Goal: Task Accomplishment & Management: Manage account settings

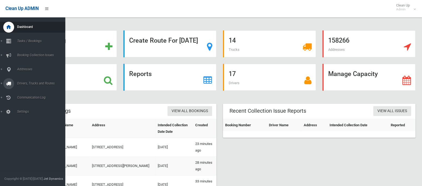
click at [32, 82] on span "Drivers, Trucks and Routes" at bounding box center [41, 84] width 50 height 4
click at [27, 115] on span "Routes" at bounding box center [38, 116] width 45 height 4
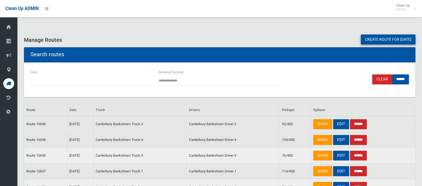
click at [341, 124] on link "EDIT" at bounding box center [341, 124] width 16 height 10
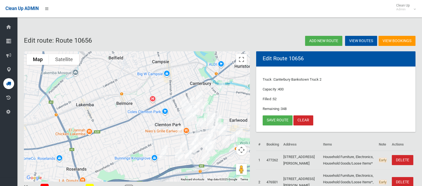
click at [194, 117] on img "8 Baringa Road, EARLWOOD NSW 2206" at bounding box center [199, 123] width 11 height 14
click at [193, 117] on img "19 Ryrie Road, EARLWOOD NSW 2206" at bounding box center [188, 118] width 11 height 14
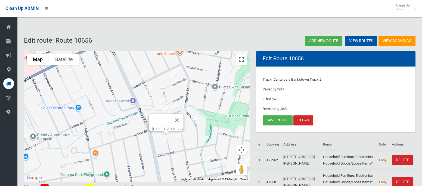
click at [180, 138] on img "19 Marana Road, EARLWOOD NSW 2206" at bounding box center [180, 135] width 11 height 14
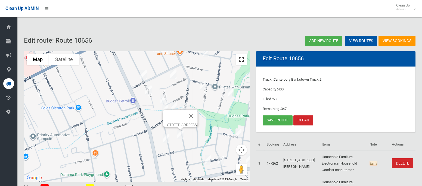
click at [241, 54] on button "Toggle fullscreen view" at bounding box center [241, 59] width 11 height 11
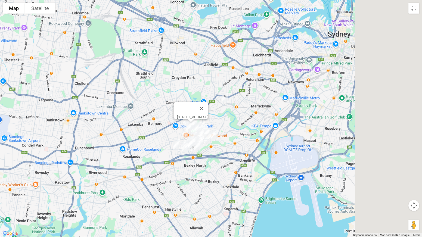
drag, startPoint x: 398, startPoint y: 114, endPoint x: 231, endPoint y: 175, distance: 178.0
click at [231, 175] on div "19 Marana Road, EARLWOOD NSW 2206" at bounding box center [211, 118] width 422 height 237
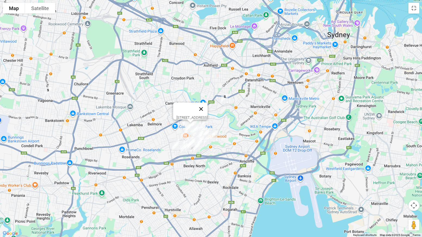
click at [208, 108] on button "Close" at bounding box center [201, 109] width 13 height 13
click at [416, 7] on button "Toggle fullscreen view" at bounding box center [414, 8] width 11 height 11
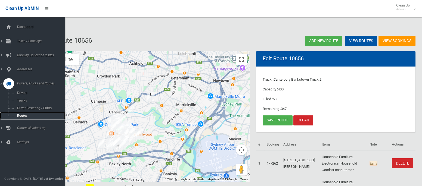
click at [26, 116] on span "Routes" at bounding box center [38, 116] width 45 height 4
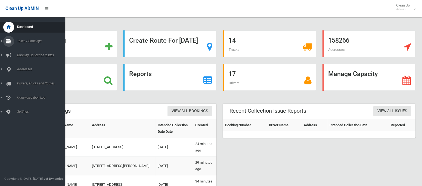
click at [12, 40] on div at bounding box center [8, 41] width 11 height 11
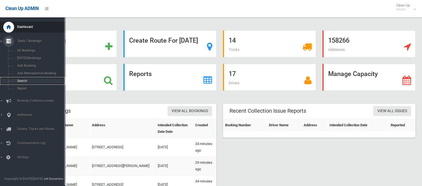
click at [22, 79] on link "Search" at bounding box center [32, 81] width 65 height 8
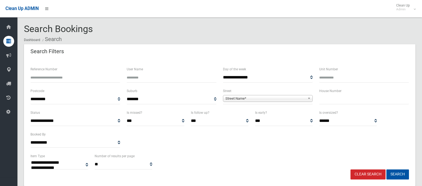
select select
click at [333, 80] on input "Unit Number" at bounding box center [365, 78] width 90 height 10
type input "*"
click at [331, 102] on input "text" at bounding box center [365, 99] width 90 height 10
type input "*"
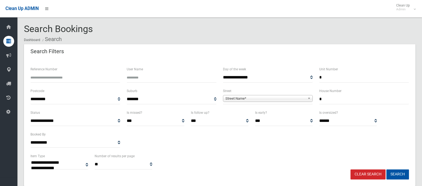
click at [278, 99] on span "Street Name*" at bounding box center [266, 99] width 80 height 7
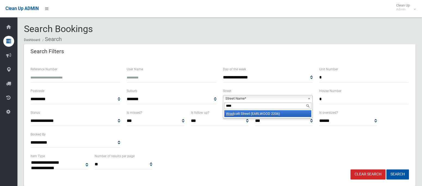
type input "****"
click at [272, 113] on li "Wool cott Street (EARLWOOD 2206)" at bounding box center [268, 114] width 87 height 7
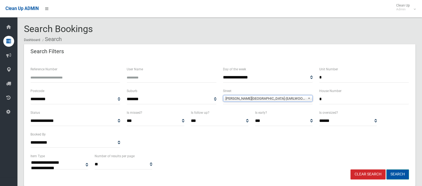
click at [404, 179] on button "Search" at bounding box center [398, 175] width 23 height 10
select select
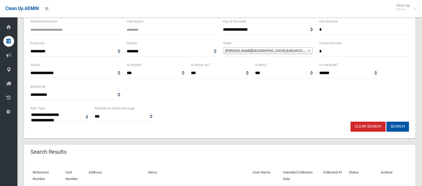
scroll to position [142, 0]
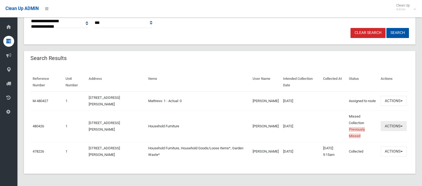
click at [388, 126] on button "Actions" at bounding box center [394, 126] width 26 height 10
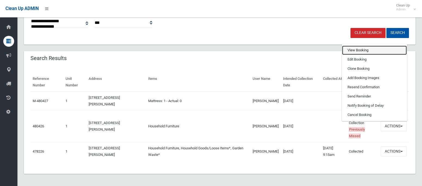
click at [358, 51] on link "View Booking" at bounding box center [374, 50] width 65 height 9
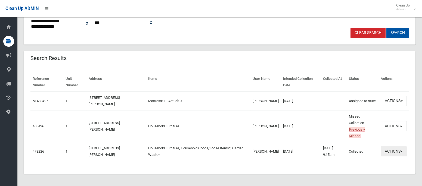
click at [394, 149] on button "Actions" at bounding box center [394, 152] width 26 height 10
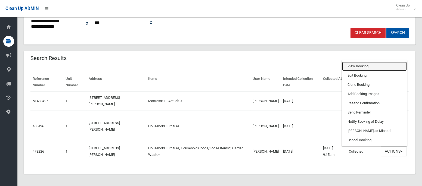
click at [353, 66] on link "View Booking" at bounding box center [374, 66] width 65 height 9
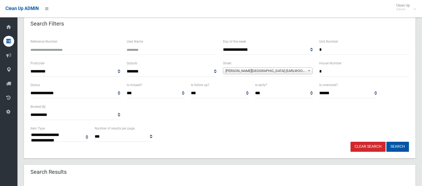
scroll to position [0, 0]
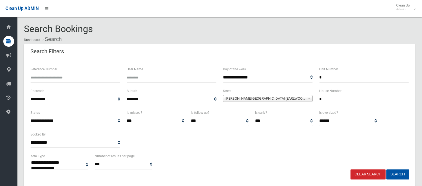
click at [328, 79] on input "*" at bounding box center [365, 78] width 90 height 10
click at [324, 101] on input "*" at bounding box center [365, 99] width 90 height 10
type input "**"
click at [293, 100] on span "Woolcott Street (EARLWOOD 2206)" at bounding box center [266, 99] width 80 height 7
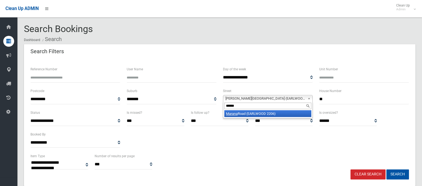
type input "******"
click at [280, 112] on li "Marana Road (EARLWOOD 2206)" at bounding box center [268, 114] width 87 height 7
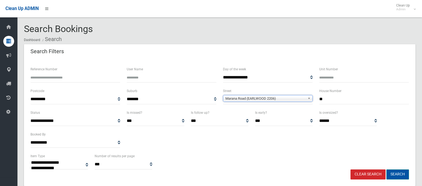
click at [397, 173] on button "Search" at bounding box center [398, 175] width 23 height 10
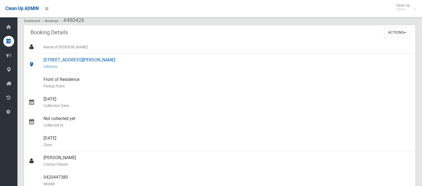
scroll to position [17, 0]
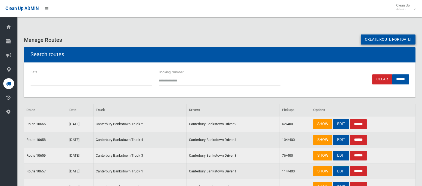
click at [337, 170] on link "EDIT" at bounding box center [341, 172] width 16 height 10
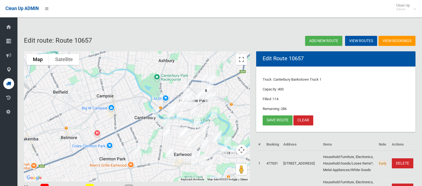
click at [166, 118] on img "1/3 Woolcott Street, EARLWOOD NSW 2206" at bounding box center [166, 121] width 11 height 14
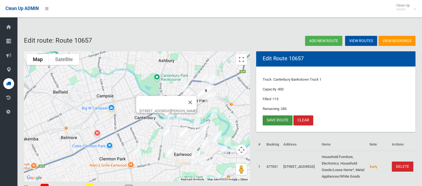
click at [270, 121] on link "Save route" at bounding box center [278, 121] width 30 height 10
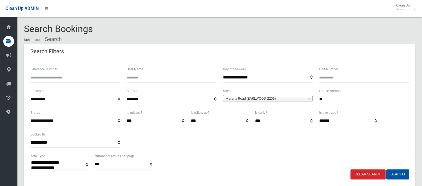
select select
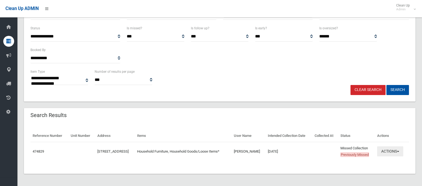
click at [397, 152] on button "Actions" at bounding box center [391, 152] width 26 height 10
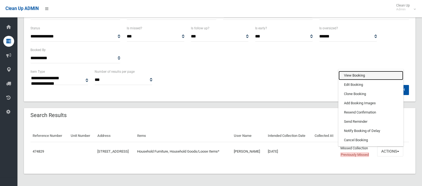
click at [360, 76] on link "View Booking" at bounding box center [371, 75] width 65 height 9
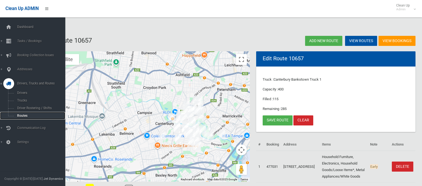
click at [29, 117] on span "Routes" at bounding box center [38, 116] width 45 height 4
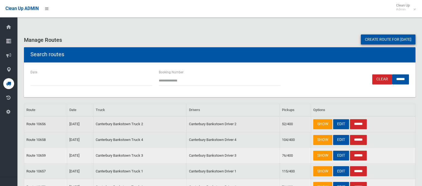
click at [342, 122] on link "EDIT" at bounding box center [341, 124] width 16 height 10
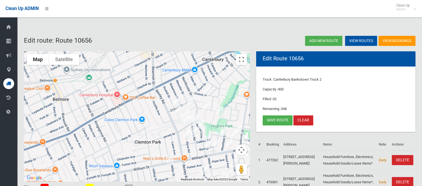
click at [196, 129] on img "19 Marana Road, EARLWOOD NSW 2206" at bounding box center [194, 132] width 11 height 14
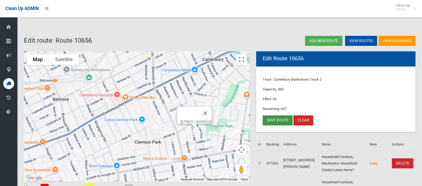
click at [279, 120] on link "Save route" at bounding box center [278, 121] width 30 height 10
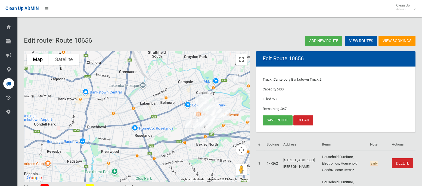
click at [44, 149] on img "4 Creswell Street, REVESBY NSW 2212" at bounding box center [42, 150] width 11 height 14
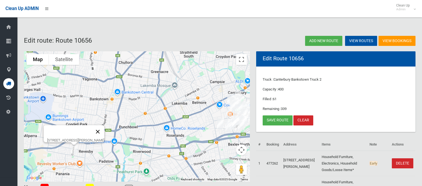
click at [102, 129] on button "Close" at bounding box center [97, 131] width 13 height 13
click at [74, 148] on img "4 Creswell Street, REVESBY NSW 2212" at bounding box center [74, 150] width 11 height 14
click at [407, 8] on small "Admin" at bounding box center [404, 9] width 14 height 4
click at [401, 27] on link "Logout" at bounding box center [405, 23] width 28 height 9
